Goal: Use online tool/utility: Utilize a website feature to perform a specific function

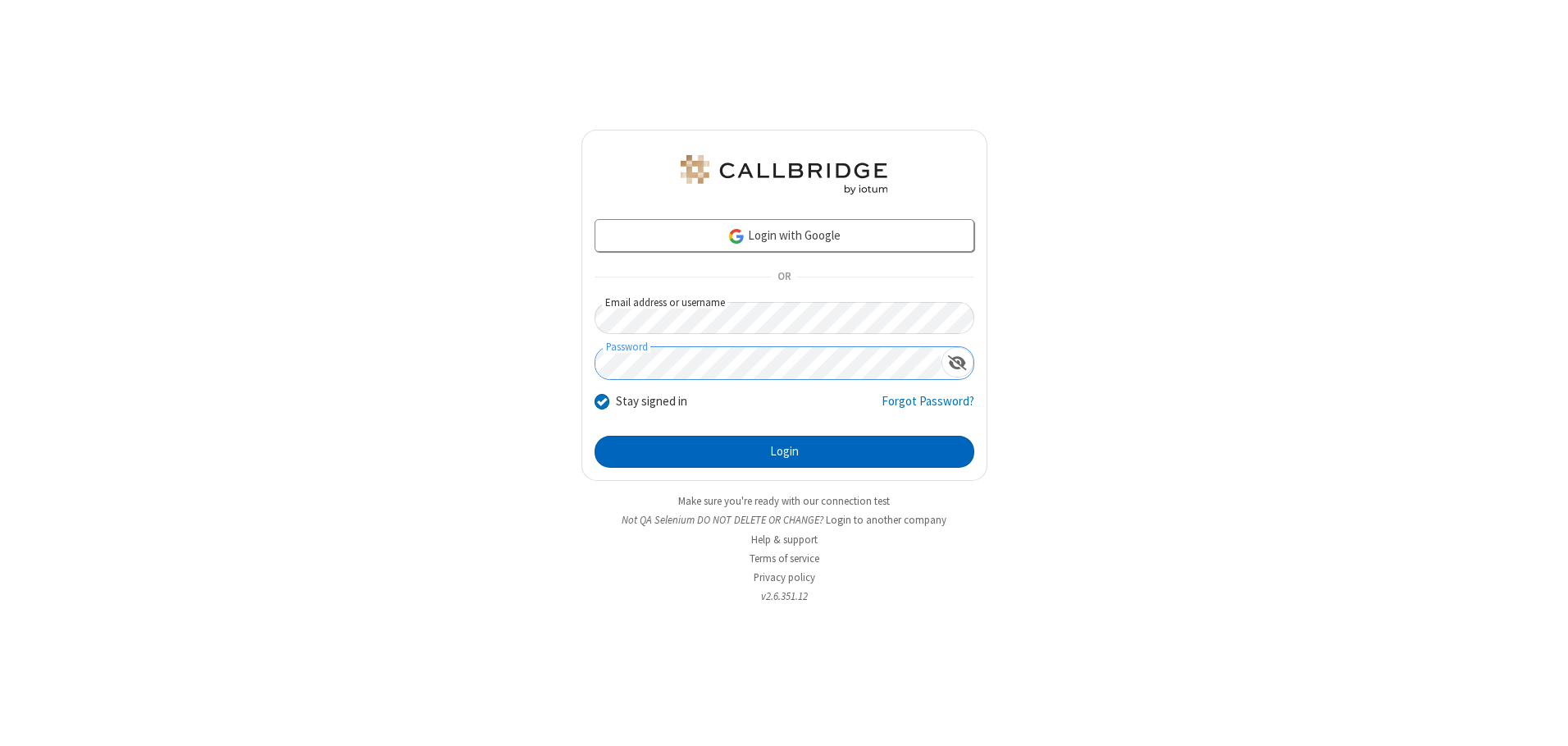
click at [784, 451] on button "Login" at bounding box center [784, 452] width 380 height 33
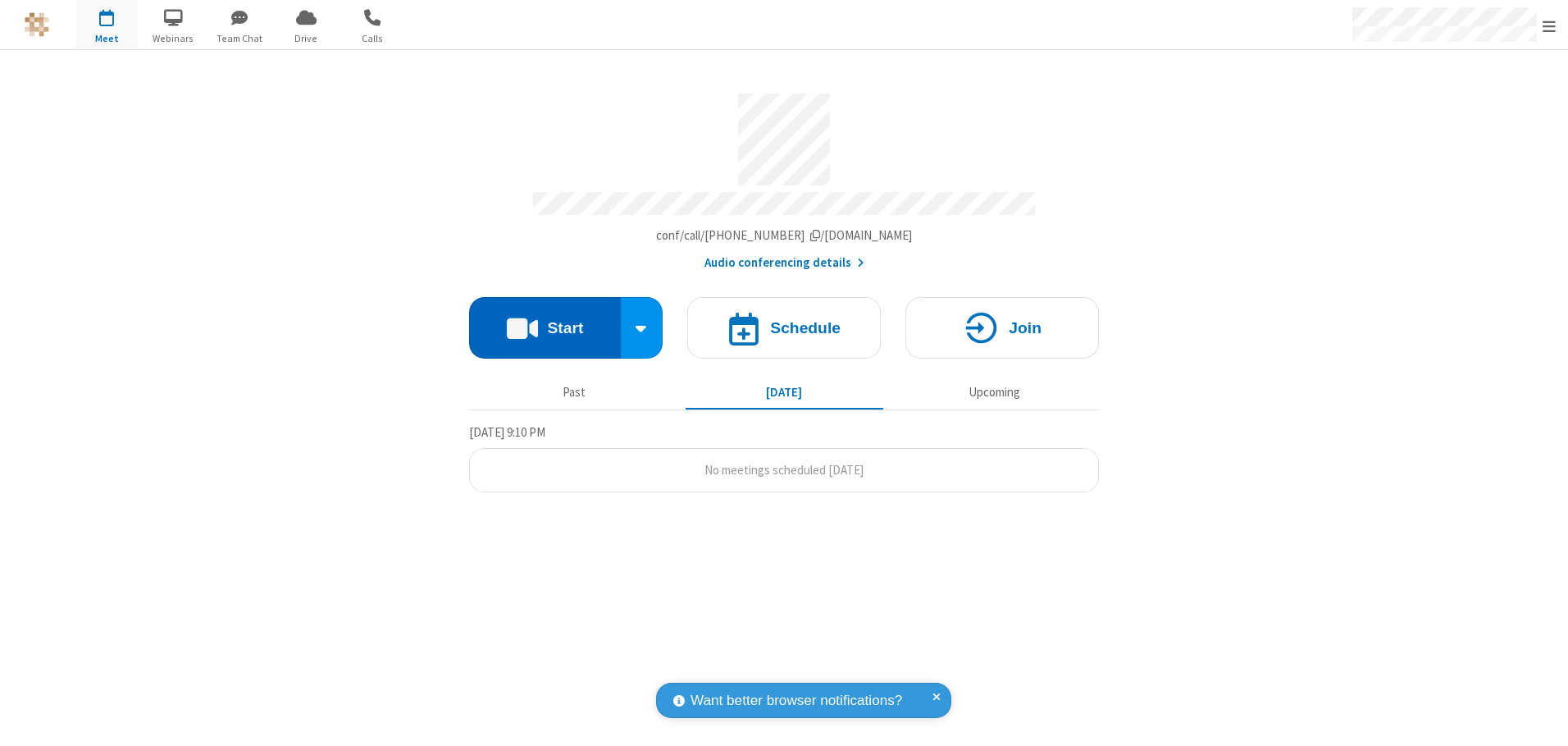
click at [545, 321] on button "Start" at bounding box center [545, 327] width 152 height 62
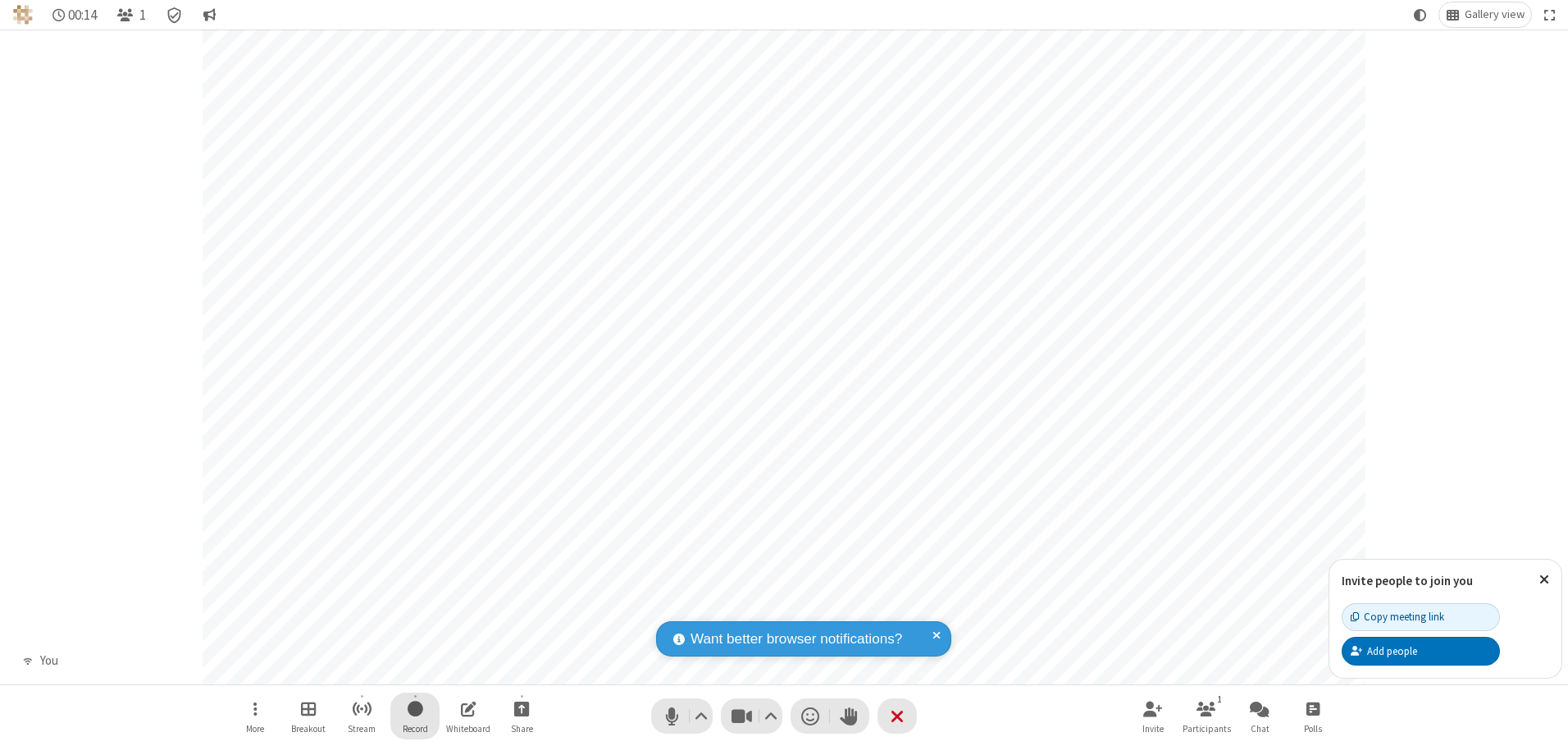
click at [415, 716] on span "Start recording" at bounding box center [415, 709] width 15 height 21
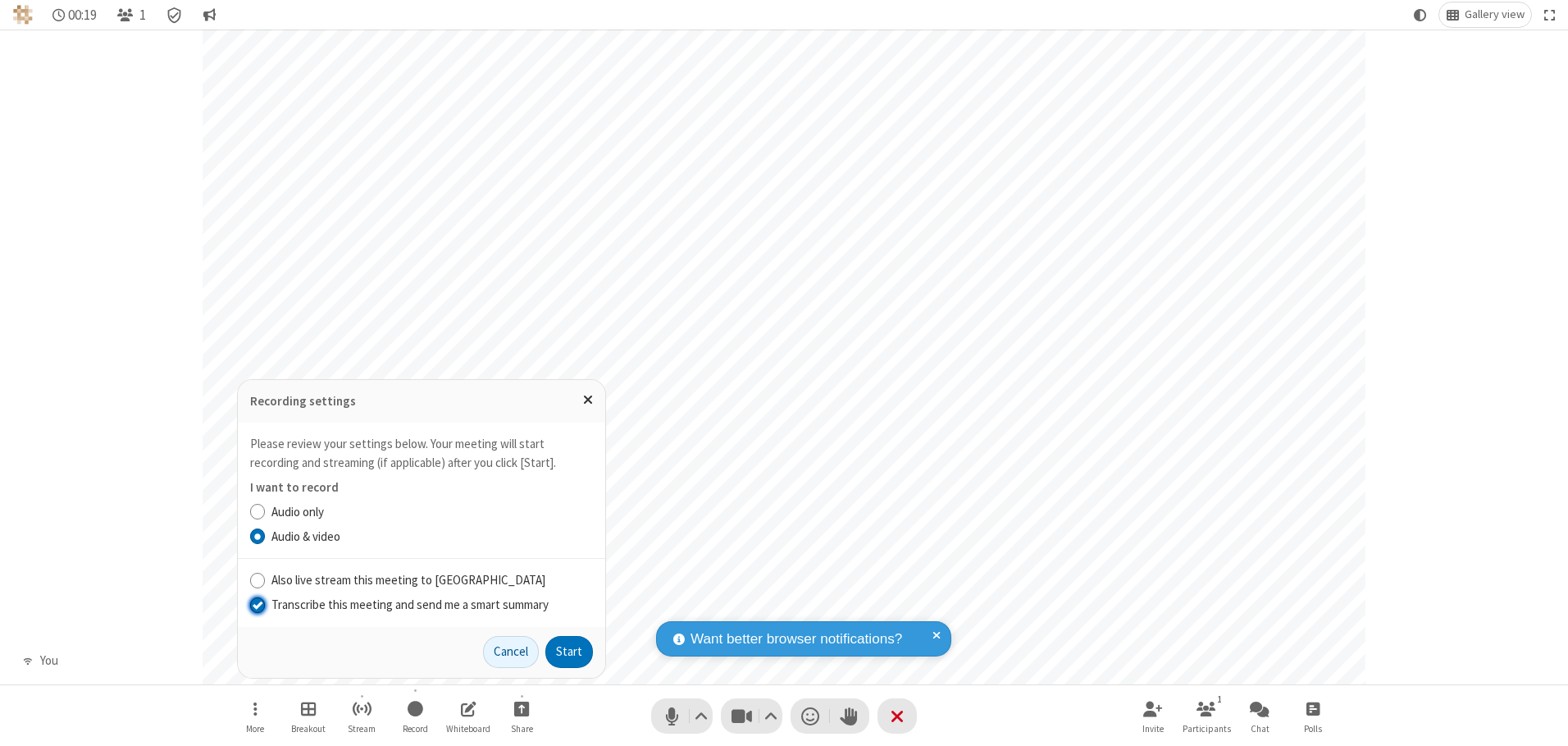
click at [257, 604] on input "Transcribe this meeting and send me a smart summary" at bounding box center [258, 604] width 15 height 17
click at [569, 651] on button "Start" at bounding box center [569, 652] width 47 height 33
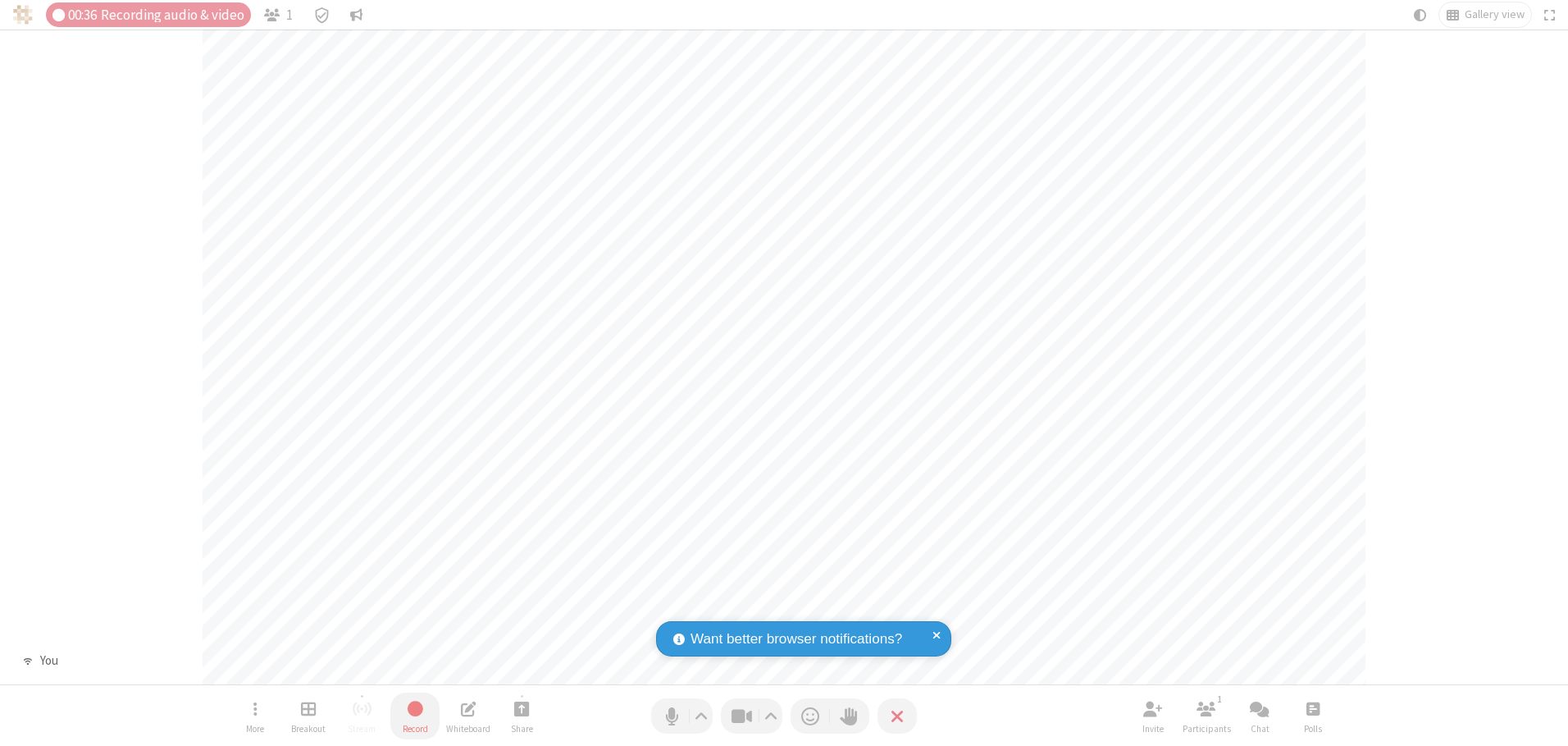
click at [415, 716] on span "Stop recording" at bounding box center [415, 708] width 21 height 22
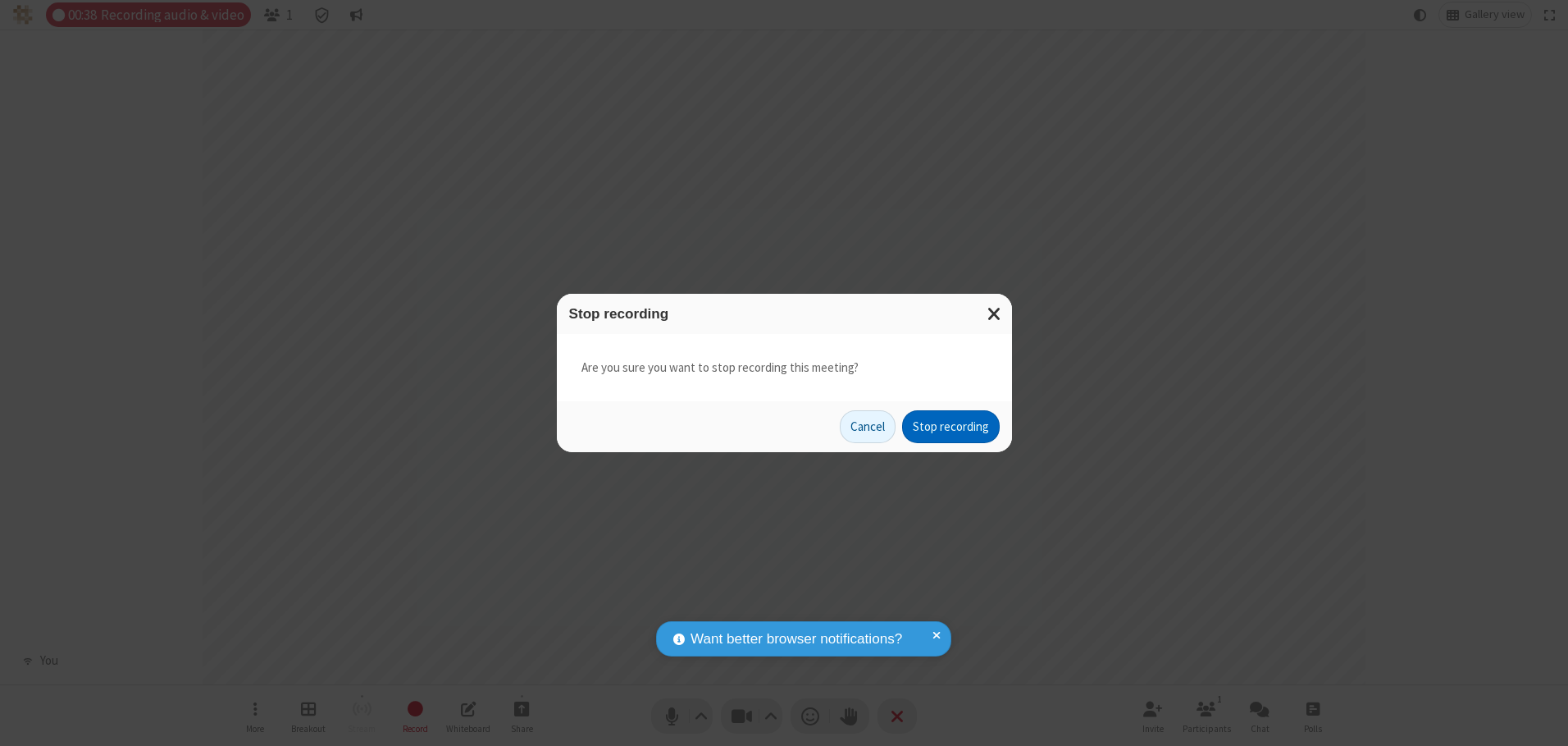
click at [950, 427] on button "Stop recording" at bounding box center [950, 427] width 98 height 33
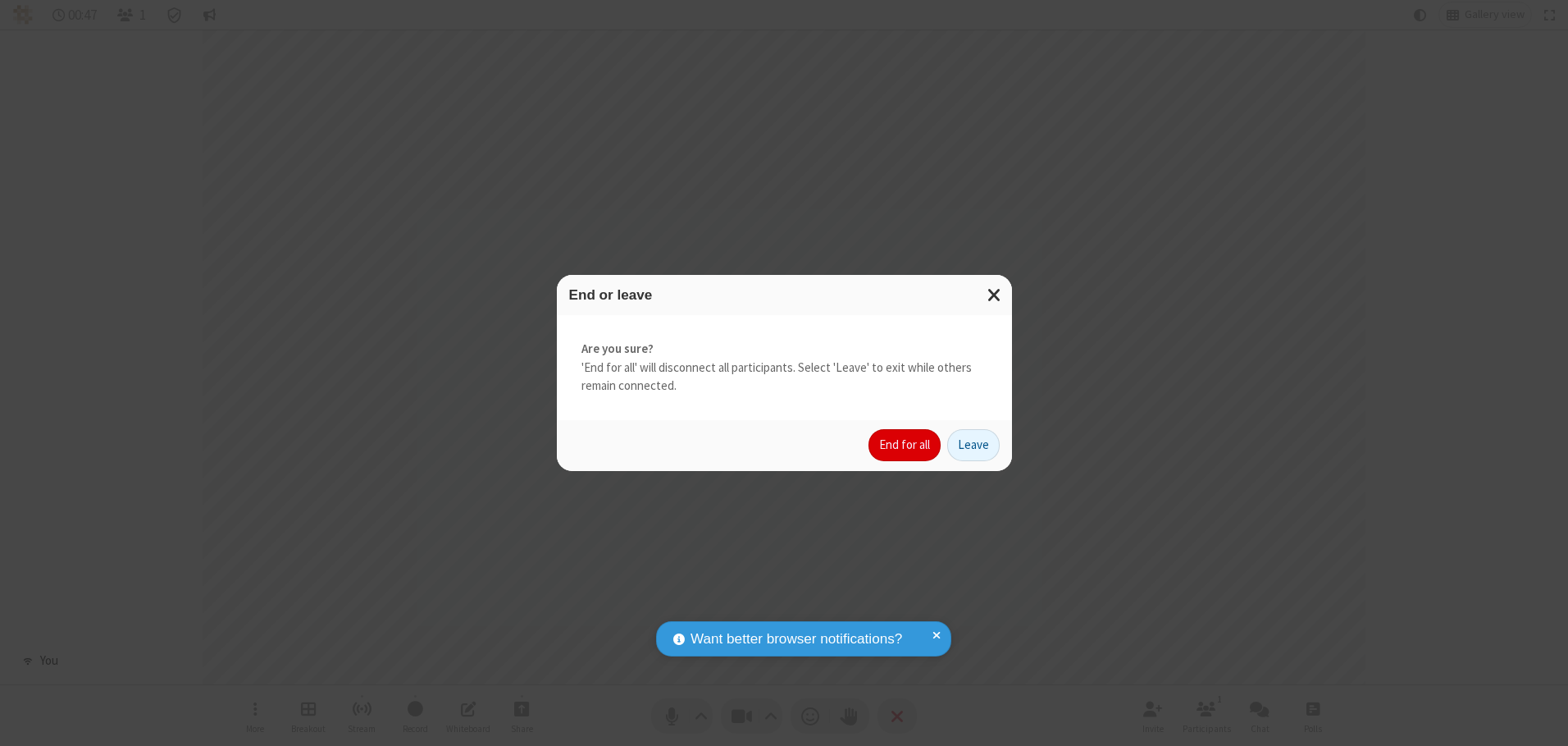
click at [906, 445] on button "End for all" at bounding box center [905, 446] width 72 height 33
